Goal: Contribute content: Contribute content

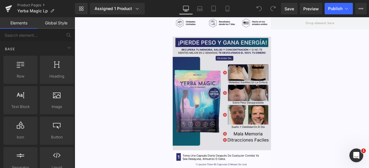
click at [235, 71] on img at bounding box center [249, 107] width 116 height 135
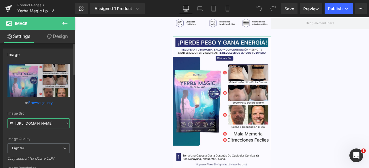
click at [44, 124] on input "[URL][DOMAIN_NAME]" at bounding box center [38, 124] width 62 height 10
click at [39, 125] on input "[URL][DOMAIN_NAME]" at bounding box center [38, 124] width 62 height 10
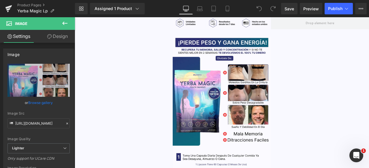
click at [69, 22] on button at bounding box center [65, 23] width 20 height 13
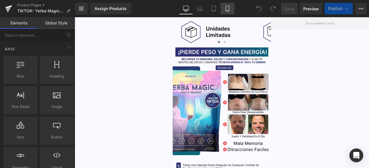
click at [228, 10] on icon at bounding box center [227, 9] width 6 height 6
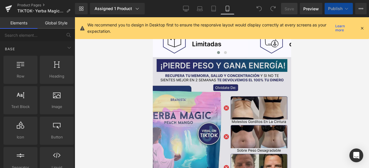
click at [180, 97] on img at bounding box center [221, 137] width 138 height 161
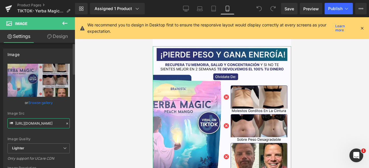
click at [43, 124] on input "https://ucarecdn.com/2a3b96e2-c674-4496-932a-4d5d87dbe6ca/-/format/auto/-/previ…" at bounding box center [38, 124] width 62 height 10
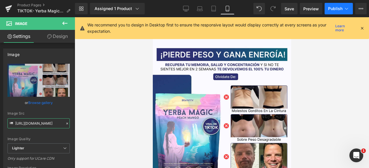
type input "https://ucarecdn.com/a556354e-8a71-4a19-a0bf-449fa1c40e58/-/format/auto/-/previ…"
click at [342, 7] on span "Publish" at bounding box center [335, 8] width 14 height 5
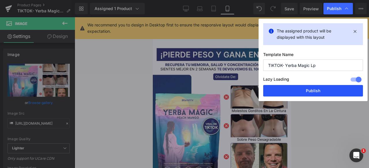
click at [323, 90] on button "Publish" at bounding box center [313, 91] width 100 height 12
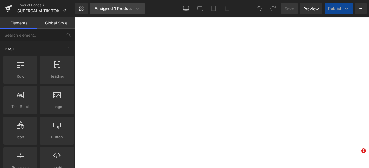
click at [124, 10] on div "Assigned 1 Product" at bounding box center [117, 9] width 46 height 6
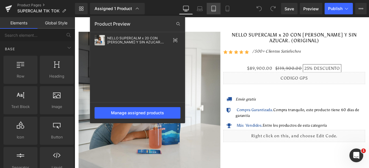
drag, startPoint x: 196, startPoint y: 23, endPoint x: 215, endPoint y: 12, distance: 22.3
click at [196, 22] on div at bounding box center [222, 92] width 294 height 151
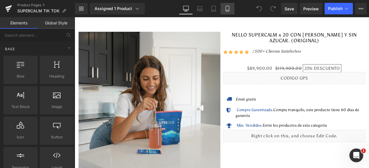
click at [226, 7] on icon at bounding box center [227, 9] width 6 height 6
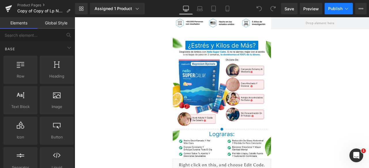
click at [332, 10] on span "Publish" at bounding box center [335, 8] width 14 height 5
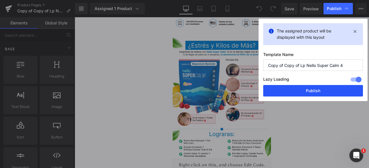
click at [318, 89] on button "Publish" at bounding box center [313, 91] width 100 height 12
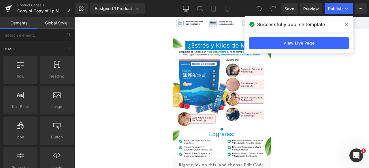
click at [344, 25] on span at bounding box center [346, 24] width 9 height 9
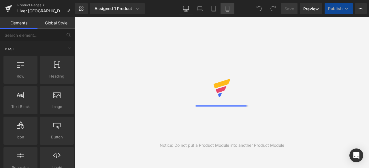
click at [224, 10] on link "Mobile" at bounding box center [227, 9] width 14 height 12
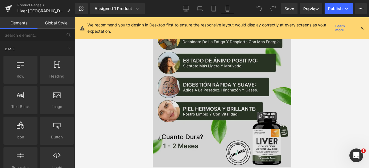
click at [198, 73] on img at bounding box center [221, 81] width 138 height 173
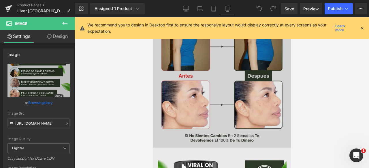
scroll to position [178, 0]
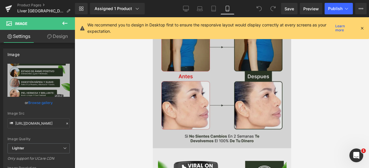
click at [280, 96] on img at bounding box center [221, 83] width 138 height 130
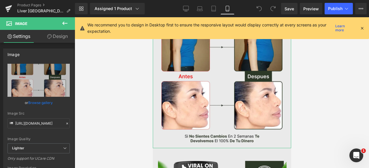
click at [60, 39] on link "Design" at bounding box center [57, 36] width 37 height 13
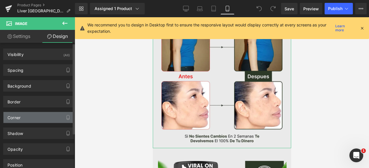
scroll to position [48, 0]
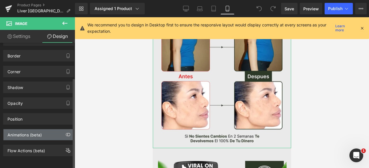
click at [44, 130] on div "Animations (beta)" at bounding box center [38, 135] width 70 height 11
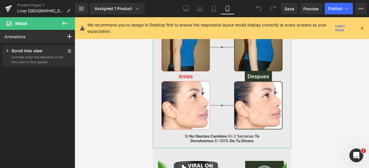
click at [9, 50] on icon at bounding box center [8, 51] width 6 height 6
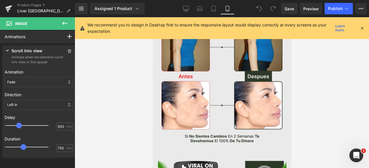
click at [94, 86] on div at bounding box center [222, 92] width 294 height 151
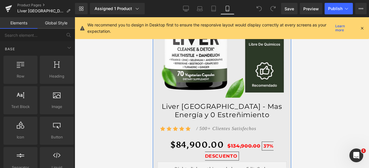
scroll to position [1992, 0]
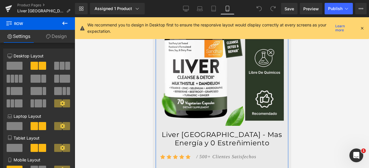
click at [51, 39] on link "Design" at bounding box center [55, 36] width 37 height 13
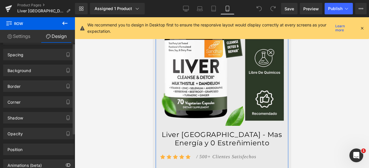
scroll to position [48, 0]
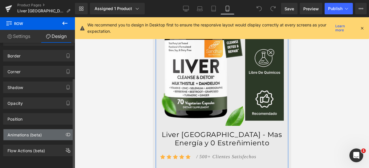
click at [37, 132] on div "Animations (beta)" at bounding box center [24, 134] width 34 height 8
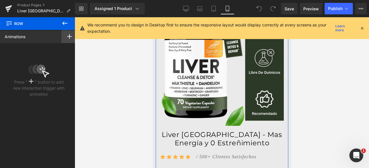
click at [67, 36] on icon at bounding box center [69, 36] width 5 height 5
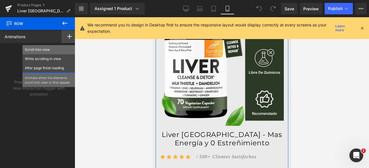
click at [37, 47] on p "Scroll Into view" at bounding box center [49, 49] width 48 height 5
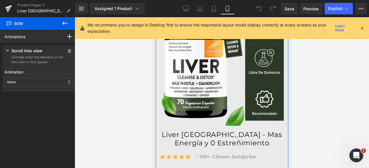
click at [25, 81] on div "None" at bounding box center [39, 82] width 68 height 10
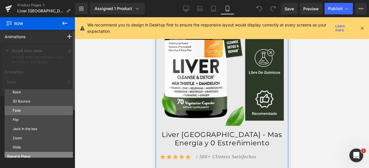
scroll to position [29, 0]
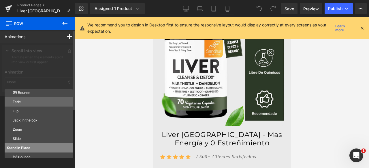
click at [21, 102] on p "Fade" at bounding box center [42, 102] width 58 height 5
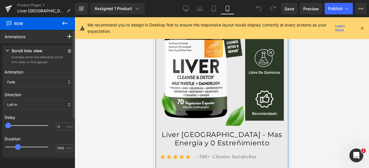
type input "500"
click at [20, 125] on div at bounding box center [30, 126] width 43 height 12
click at [25, 148] on div at bounding box center [30, 148] width 43 height 12
type input "750"
click at [25, 148] on span at bounding box center [23, 148] width 6 height 6
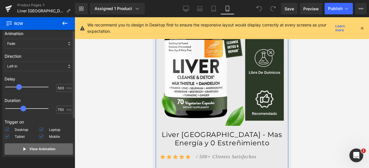
scroll to position [57, 0]
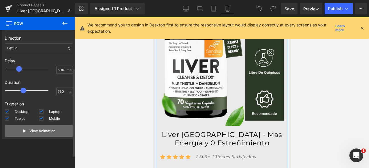
click at [52, 132] on p "View Animation" at bounding box center [42, 131] width 26 height 5
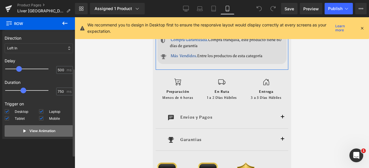
click at [52, 136] on button "View Animation" at bounding box center [39, 132] width 68 height 12
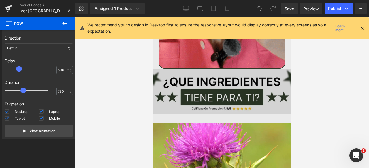
scroll to position [1720, 0]
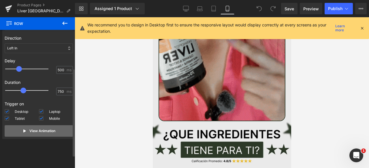
click at [48, 133] on p "View Animation" at bounding box center [42, 131] width 26 height 5
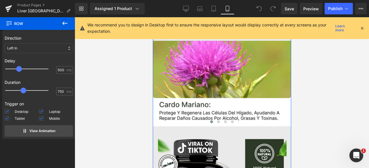
scroll to position [1864, 0]
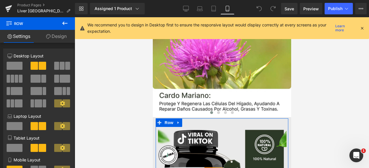
click at [60, 38] on link "Design" at bounding box center [55, 36] width 37 height 13
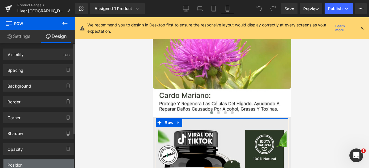
scroll to position [48, 0]
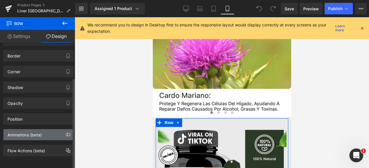
click at [38, 130] on div "Animations (beta)" at bounding box center [24, 134] width 34 height 8
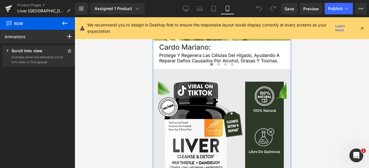
scroll to position [1905, 0]
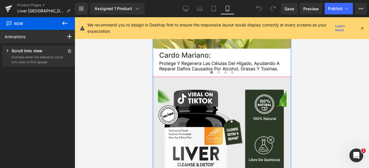
click at [160, 70] on div at bounding box center [221, 74] width 138 height 8
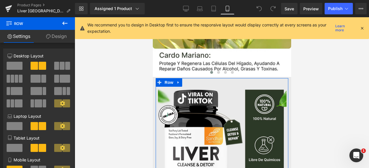
click at [65, 39] on link "Design" at bounding box center [55, 36] width 37 height 13
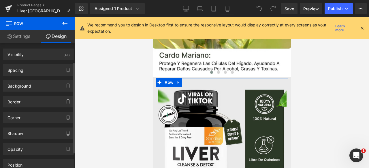
scroll to position [48, 0]
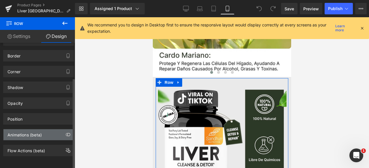
click at [38, 130] on div "Animations (beta)" at bounding box center [24, 134] width 34 height 8
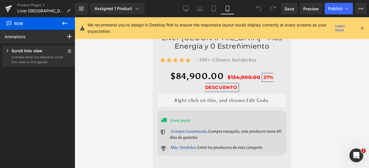
scroll to position [2032, 0]
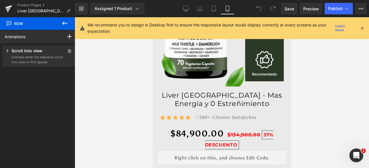
click at [278, 114] on div "Icon Icon Icon Icon Icon Icon List Hoz / 500+ Clientes Satisfechos Text Block" at bounding box center [223, 119] width 126 height 10
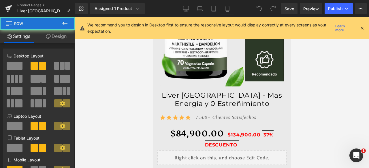
click at [283, 118] on div "Liver San Hepto - Mas Energía y 0 Estreñimiento (P) Title Icon Icon Icon Icon I…" at bounding box center [221, 151] width 132 height 129
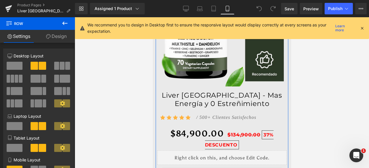
click at [54, 36] on link "Design" at bounding box center [55, 36] width 37 height 13
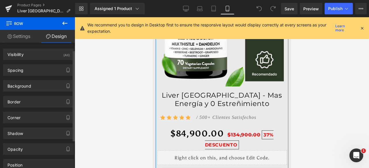
scroll to position [48, 0]
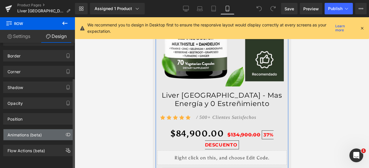
click at [33, 130] on div "Animations (beta)" at bounding box center [24, 134] width 34 height 8
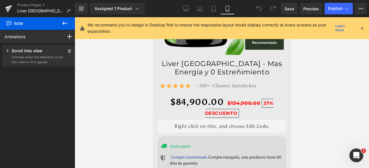
scroll to position [2089, 0]
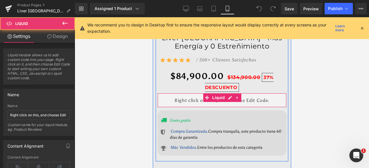
click at [274, 93] on div "Liquid" at bounding box center [221, 100] width 129 height 14
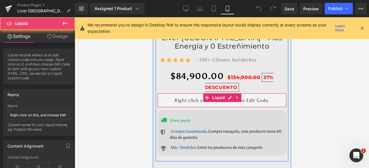
click at [281, 93] on div "Liquid" at bounding box center [221, 100] width 129 height 14
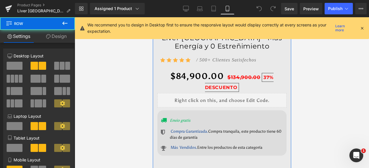
click at [152, 17] on div at bounding box center [152, 17] width 0 height 0
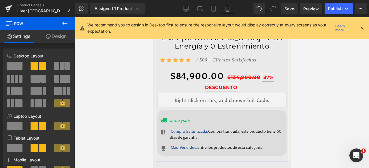
click at [67, 38] on link "Design" at bounding box center [55, 36] width 37 height 13
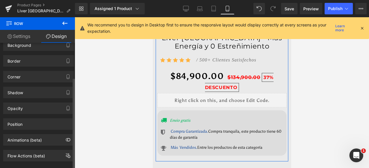
scroll to position [48, 0]
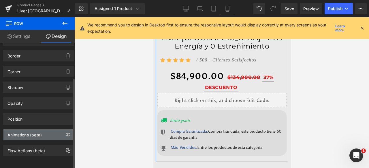
click at [26, 134] on div "Animations (beta)" at bounding box center [38, 135] width 70 height 11
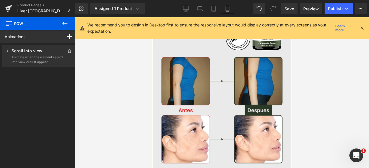
scroll to position [73, 0]
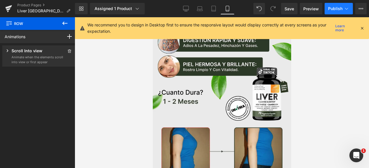
click at [331, 7] on span "Publish" at bounding box center [335, 8] width 14 height 5
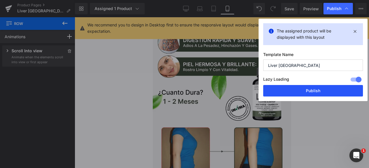
drag, startPoint x: 137, startPoint y: 69, endPoint x: 290, endPoint y: 86, distance: 153.9
click at [290, 86] on button "Publish" at bounding box center [313, 91] width 100 height 12
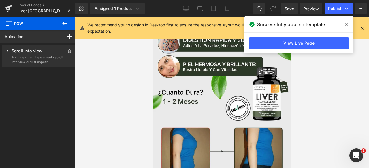
drag, startPoint x: 346, startPoint y: 24, endPoint x: 134, endPoint y: 61, distance: 215.1
click at [346, 24] on icon at bounding box center [346, 24] width 3 height 3
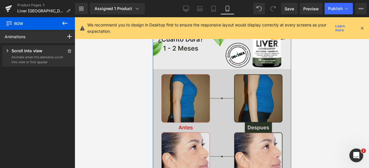
scroll to position [131, 0]
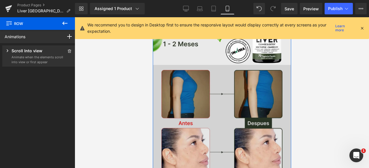
click at [262, 105] on img at bounding box center [221, 130] width 138 height 130
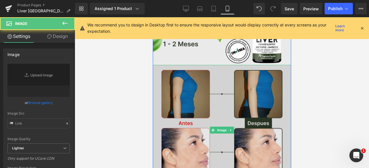
type input "https://ucarecdn.com/384c0fcf-c0ab-47d7-9ede-c1b814d63ce5/-/format/auto/-/previ…"
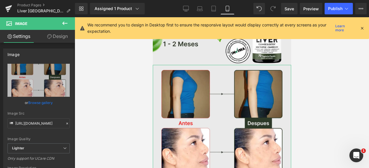
click at [60, 36] on link "Design" at bounding box center [57, 36] width 37 height 13
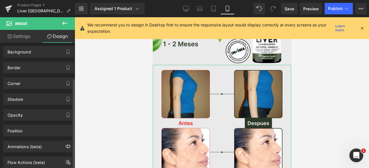
scroll to position [48, 0]
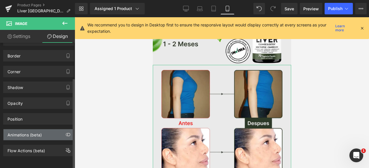
click at [31, 130] on div "Animations (beta)" at bounding box center [24, 134] width 34 height 8
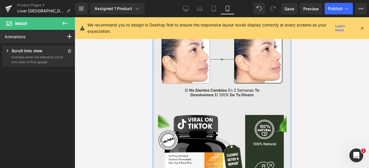
scroll to position [275, 0]
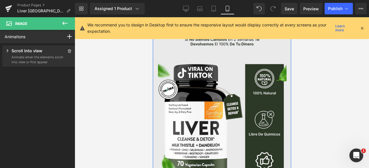
click at [152, 17] on div at bounding box center [152, 17] width 0 height 0
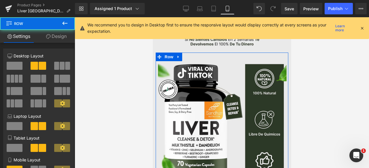
click at [62, 34] on link "Design" at bounding box center [55, 36] width 37 height 13
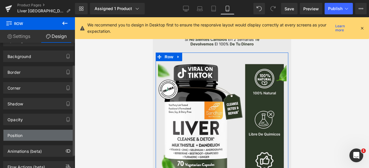
scroll to position [48, 0]
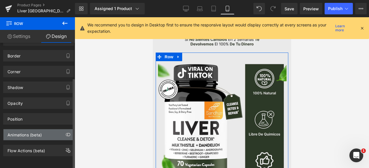
click at [40, 130] on div "Animations (beta)" at bounding box center [24, 134] width 34 height 8
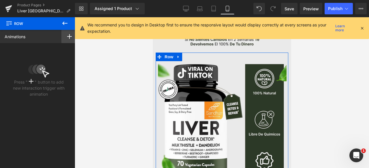
drag, startPoint x: 69, startPoint y: 35, endPoint x: 61, endPoint y: 39, distance: 8.8
click at [69, 36] on icon at bounding box center [69, 36] width 5 height 5
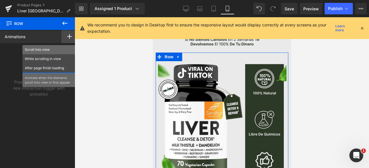
click at [48, 49] on p "Scroll Into view" at bounding box center [49, 49] width 48 height 5
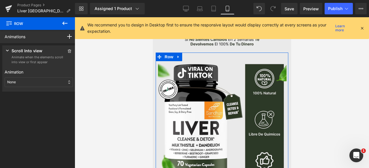
click at [14, 83] on p "None" at bounding box center [11, 82] width 9 height 5
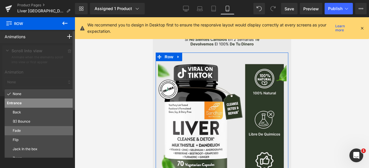
click at [27, 126] on div "Fade" at bounding box center [39, 130] width 68 height 9
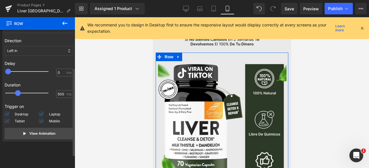
scroll to position [57, 0]
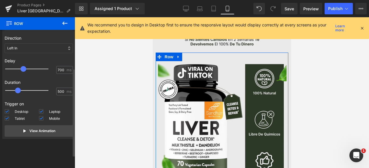
click at [25, 69] on div at bounding box center [30, 69] width 43 height 12
type input "500"
drag, startPoint x: 24, startPoint y: 68, endPoint x: 21, endPoint y: 68, distance: 3.2
click at [21, 68] on span at bounding box center [19, 69] width 6 height 6
type input "750"
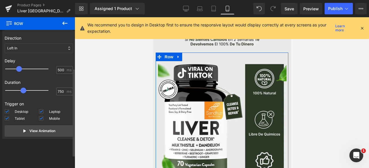
click at [25, 91] on div at bounding box center [30, 91] width 43 height 12
click at [37, 133] on p "View Animation" at bounding box center [42, 131] width 26 height 5
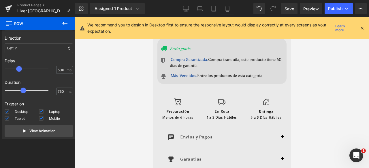
scroll to position [505, 0]
click at [152, 17] on div at bounding box center [152, 17] width 0 height 0
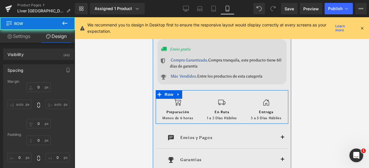
type input "0"
type input "30"
type input "0"
type input "10"
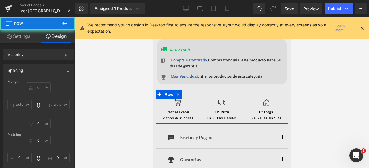
type input "0"
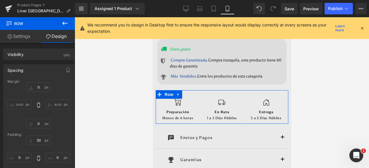
click at [58, 37] on link "Design" at bounding box center [55, 36] width 37 height 13
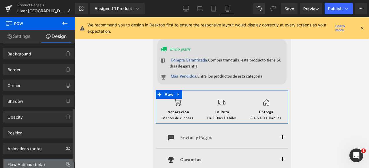
scroll to position [168, 0]
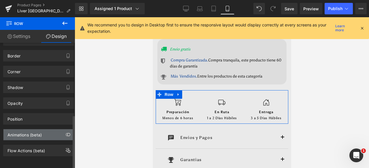
click at [33, 134] on div "Animations (beta)" at bounding box center [38, 135] width 70 height 11
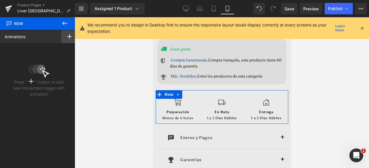
drag, startPoint x: 65, startPoint y: 36, endPoint x: 62, endPoint y: 41, distance: 5.8
click at [67, 36] on icon at bounding box center [69, 36] width 5 height 5
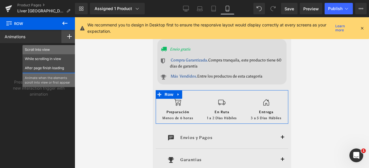
click at [38, 48] on p "Scroll Into view" at bounding box center [49, 49] width 48 height 5
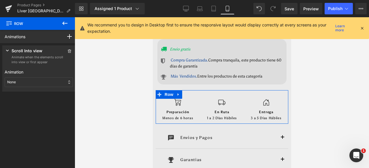
drag, startPoint x: 14, startPoint y: 75, endPoint x: 16, endPoint y: 82, distance: 7.3
click at [14, 75] on div "Animation None Entrance Back (E) Bounce Fade Flip Jack In the box Zoom Slide St…" at bounding box center [39, 78] width 68 height 23
click at [21, 77] on div "None" at bounding box center [39, 82] width 68 height 10
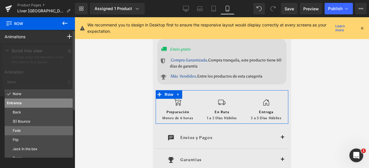
click at [24, 129] on p "Fade" at bounding box center [42, 130] width 58 height 5
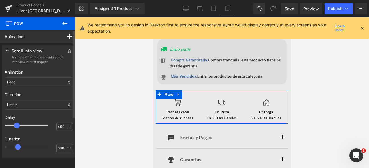
click at [17, 125] on div at bounding box center [30, 126] width 43 height 12
type input "500"
click at [21, 126] on div at bounding box center [30, 126] width 43 height 12
type input "700"
click at [23, 147] on div at bounding box center [30, 148] width 43 height 12
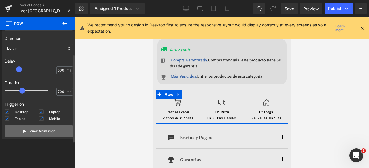
scroll to position [57, 0]
click at [34, 132] on p "View Animation" at bounding box center [42, 131] width 26 height 5
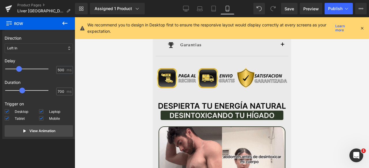
scroll to position [678, 0]
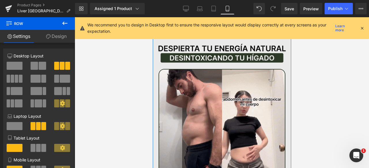
click at [56, 35] on link "Design" at bounding box center [55, 36] width 37 height 13
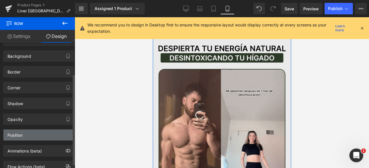
scroll to position [48, 0]
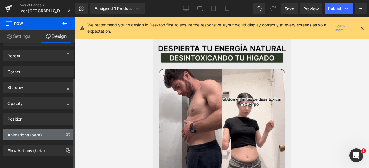
click at [40, 130] on div "Animations (beta)" at bounding box center [24, 134] width 34 height 8
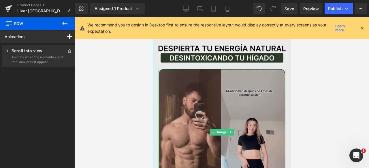
click at [279, 69] on img at bounding box center [221, 132] width 127 height 127
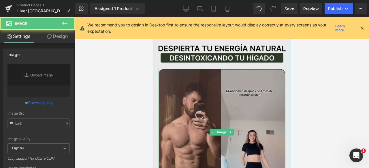
type input "https://media.giphy.com/media/bXZJmgbCRXl6Pkhdln/giphy.gif"
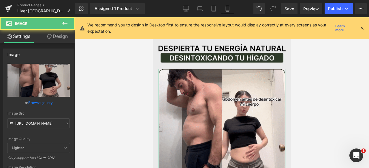
click at [56, 37] on link "Design" at bounding box center [57, 36] width 37 height 13
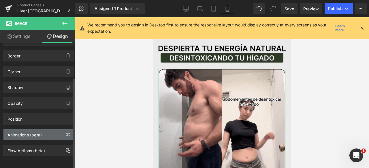
click at [36, 134] on div "Animations (beta)" at bounding box center [38, 135] width 70 height 11
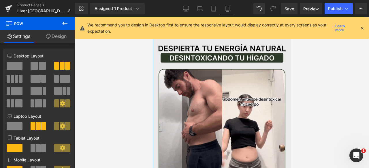
click at [57, 37] on link "Design" at bounding box center [55, 36] width 37 height 13
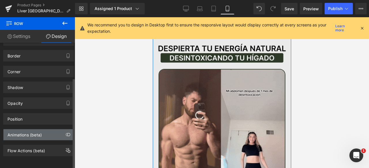
click at [34, 130] on div "Animations (beta)" at bounding box center [24, 134] width 34 height 8
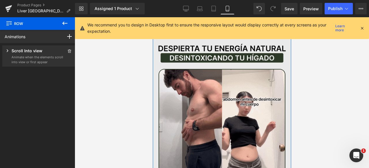
click at [38, 57] on p "Animate when the elements scroll into view or first appear" at bounding box center [38, 60] width 52 height 10
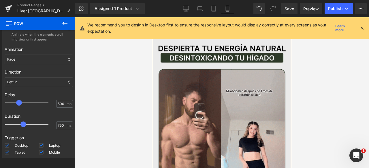
scroll to position [57, 0]
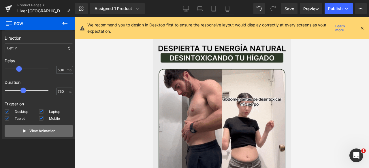
click at [35, 134] on button "View Animation" at bounding box center [39, 132] width 68 height 12
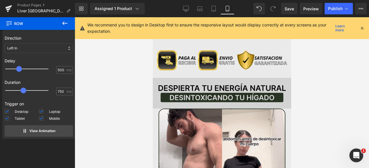
scroll to position [592, 0]
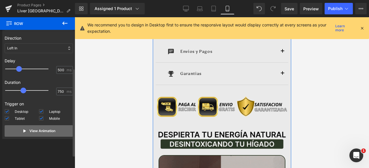
click at [52, 131] on p "View Animation" at bounding box center [42, 131] width 26 height 5
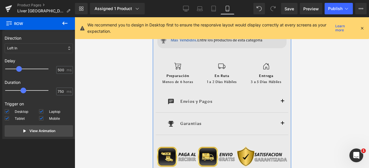
scroll to position [477, 0]
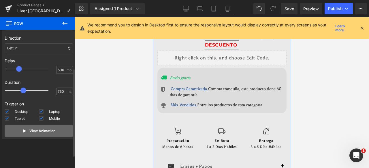
click at [57, 134] on button "View Animation" at bounding box center [39, 132] width 68 height 12
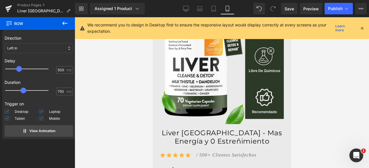
scroll to position [304, 0]
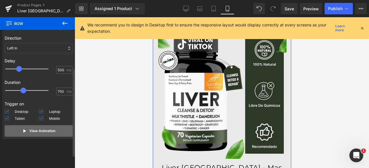
click at [54, 132] on p "View Animation" at bounding box center [42, 131] width 26 height 5
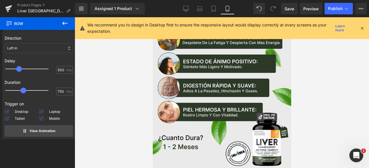
scroll to position [0, 0]
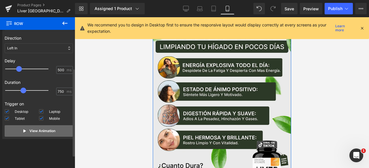
click at [56, 133] on button "View Animation" at bounding box center [39, 132] width 68 height 12
click at [29, 51] on div "Left In" at bounding box center [39, 48] width 68 height 10
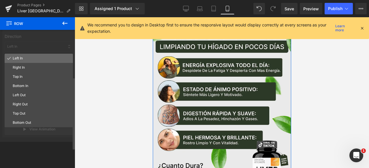
scroll to position [28, 0]
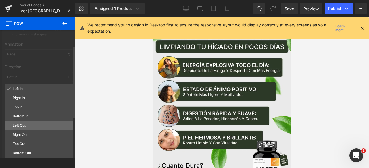
click at [29, 124] on p "Left Out" at bounding box center [42, 125] width 58 height 5
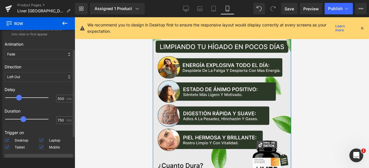
click at [25, 77] on div "Left Out" at bounding box center [39, 77] width 68 height 10
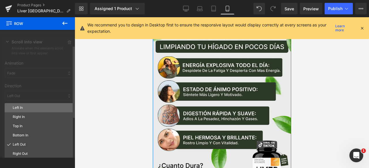
scroll to position [0, 0]
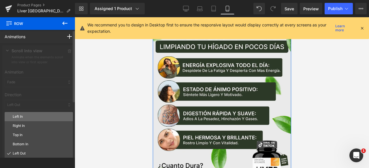
click at [28, 118] on p "Left In" at bounding box center [42, 116] width 58 height 5
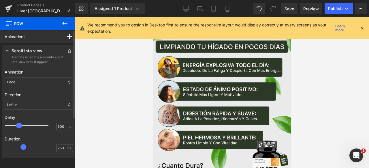
click at [24, 105] on div "Left In" at bounding box center [39, 105] width 68 height 10
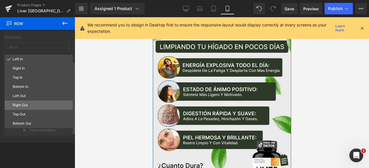
scroll to position [29, 0]
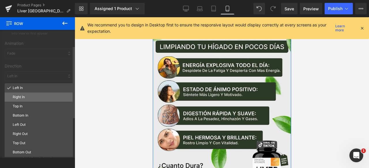
click at [33, 97] on p "Right In" at bounding box center [42, 97] width 58 height 5
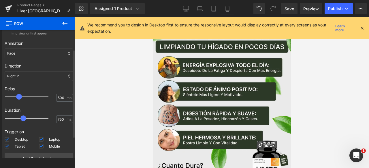
click at [24, 79] on div "Right In" at bounding box center [39, 76] width 68 height 10
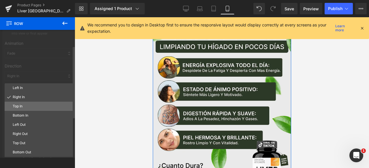
click at [26, 105] on p "Top In" at bounding box center [42, 106] width 58 height 5
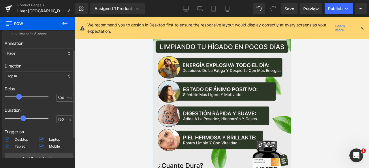
click at [26, 76] on div "Top In" at bounding box center [39, 76] width 68 height 10
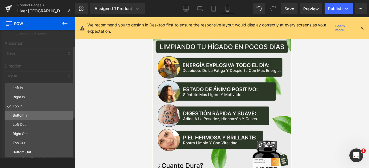
click at [27, 117] on p "Bottom In" at bounding box center [42, 115] width 58 height 5
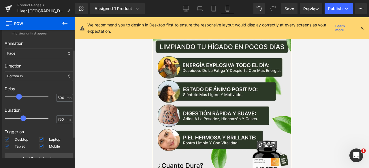
click at [32, 77] on div "Bottom In" at bounding box center [39, 76] width 68 height 10
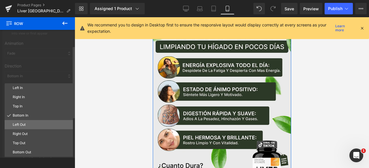
click at [31, 123] on p "Left Out" at bounding box center [42, 124] width 58 height 5
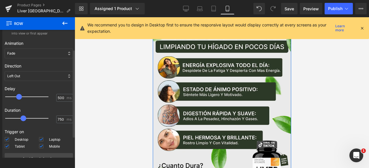
click at [27, 77] on div "Left Out" at bounding box center [39, 76] width 68 height 10
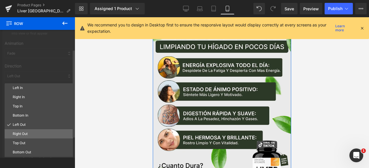
click at [32, 134] on p "Right Out" at bounding box center [42, 134] width 58 height 5
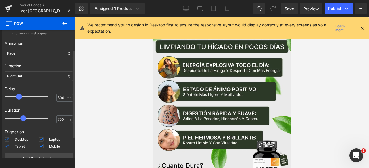
click at [30, 77] on div "Right Out" at bounding box center [39, 76] width 68 height 10
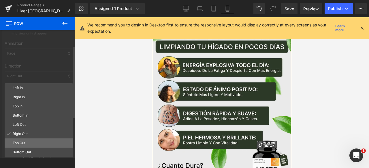
click at [29, 143] on p "Top Out" at bounding box center [42, 143] width 58 height 5
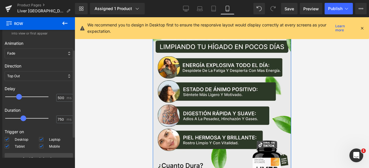
click at [33, 77] on div "Top Out" at bounding box center [39, 76] width 68 height 10
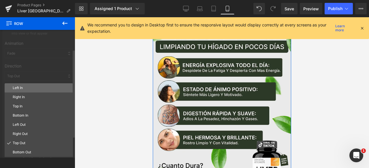
click at [26, 89] on p "Left In" at bounding box center [42, 88] width 58 height 5
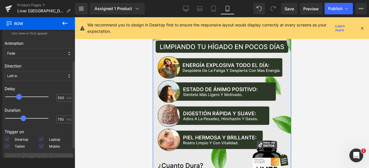
scroll to position [57, 0]
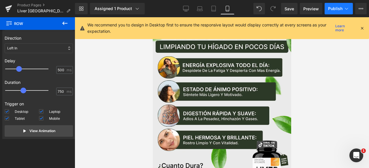
click at [336, 8] on span "Publish" at bounding box center [335, 8] width 14 height 5
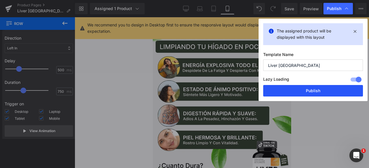
drag, startPoint x: 319, startPoint y: 92, endPoint x: 73, endPoint y: 79, distance: 245.7
click at [319, 92] on button "Publish" at bounding box center [313, 91] width 100 height 12
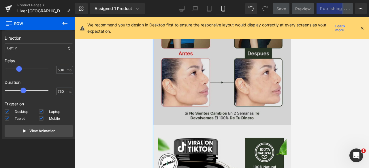
scroll to position [202, 0]
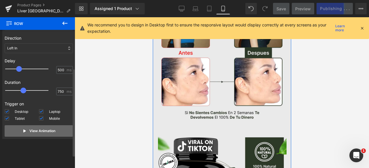
click at [60, 136] on button "View Animation" at bounding box center [39, 132] width 68 height 12
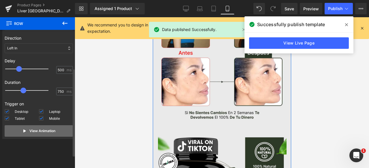
click at [59, 131] on button "View Animation" at bounding box center [39, 132] width 68 height 12
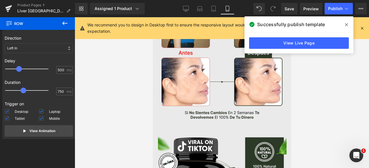
click at [346, 23] on icon at bounding box center [346, 24] width 3 height 5
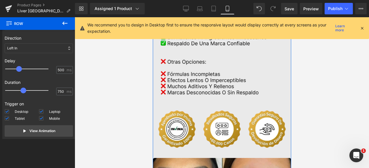
scroll to position [1354, 0]
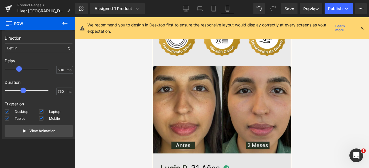
click at [271, 83] on img at bounding box center [221, 155] width 138 height 179
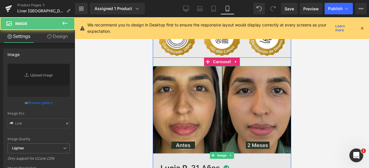
type input "https://ucarecdn.com/d18eba1a-6d60-4b96-bd97-d877689cf569/-/format/auto/-/previ…"
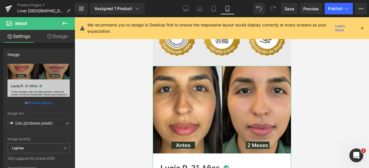
click at [65, 39] on link "Design" at bounding box center [57, 36] width 37 height 13
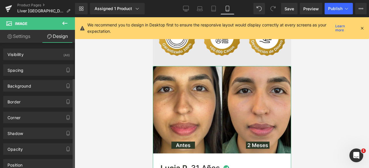
scroll to position [48, 0]
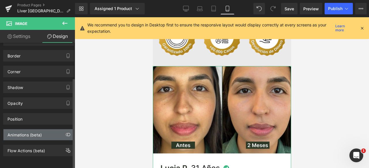
click at [40, 134] on div "Animations (beta)" at bounding box center [38, 135] width 70 height 11
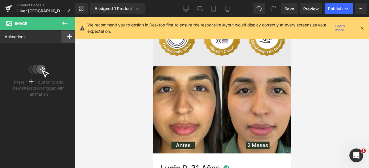
click at [68, 36] on rect at bounding box center [69, 36] width 5 height 1
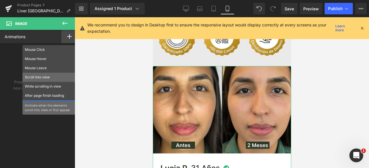
click at [41, 79] on p "Scroll Into view" at bounding box center [49, 77] width 48 height 5
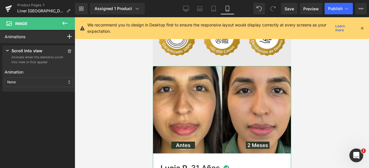
click at [33, 82] on div "None" at bounding box center [39, 82] width 68 height 10
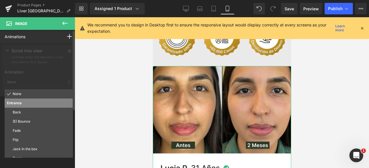
click at [25, 129] on p "Fade" at bounding box center [42, 130] width 58 height 5
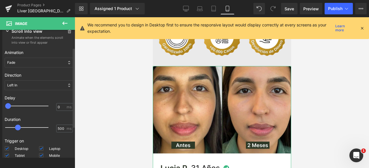
scroll to position [29, 0]
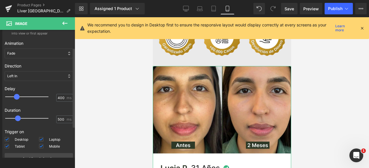
click at [19, 93] on div at bounding box center [30, 97] width 43 height 12
type input "500"
click at [19, 95] on div at bounding box center [30, 97] width 43 height 12
click at [21, 118] on div at bounding box center [30, 119] width 43 height 12
click at [21, 118] on span at bounding box center [20, 119] width 6 height 6
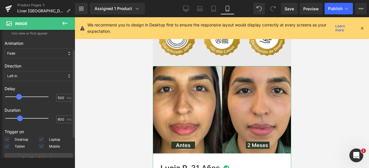
type input "700"
click at [24, 118] on div at bounding box center [30, 119] width 43 height 12
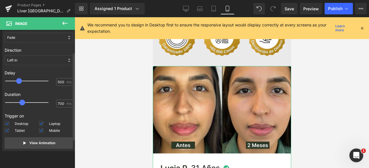
scroll to position [57, 0]
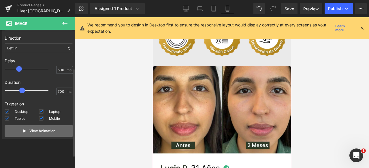
click at [31, 129] on p "View Animation" at bounding box center [42, 131] width 26 height 5
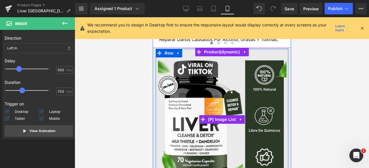
scroll to position [1922, 0]
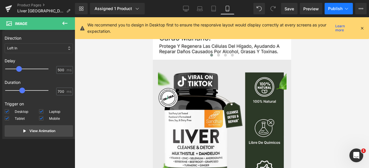
click at [329, 13] on button "Publish" at bounding box center [338, 9] width 28 height 12
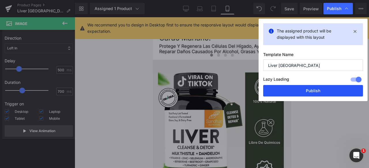
drag, startPoint x: 301, startPoint y: 87, endPoint x: 53, endPoint y: 61, distance: 249.0
click at [301, 87] on button "Publish" at bounding box center [313, 91] width 100 height 12
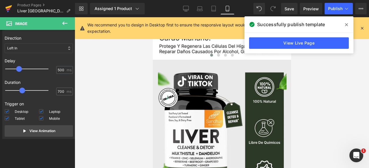
click at [8, 5] on icon at bounding box center [8, 8] width 7 height 14
